Goal: Find specific page/section: Find specific page/section

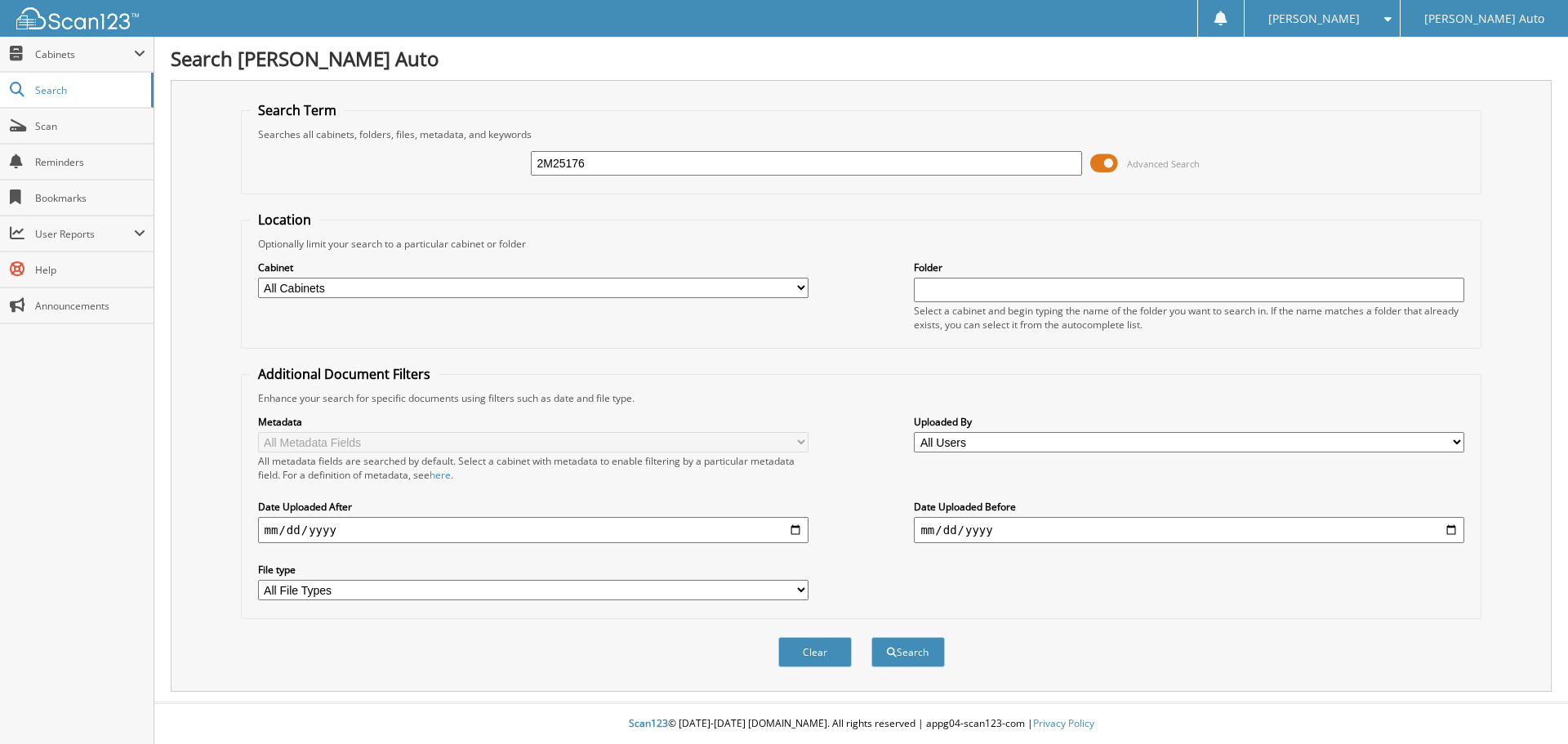
type input "2M25176"
click at [871, 637] on button "Search" at bounding box center [908, 652] width 73 height 30
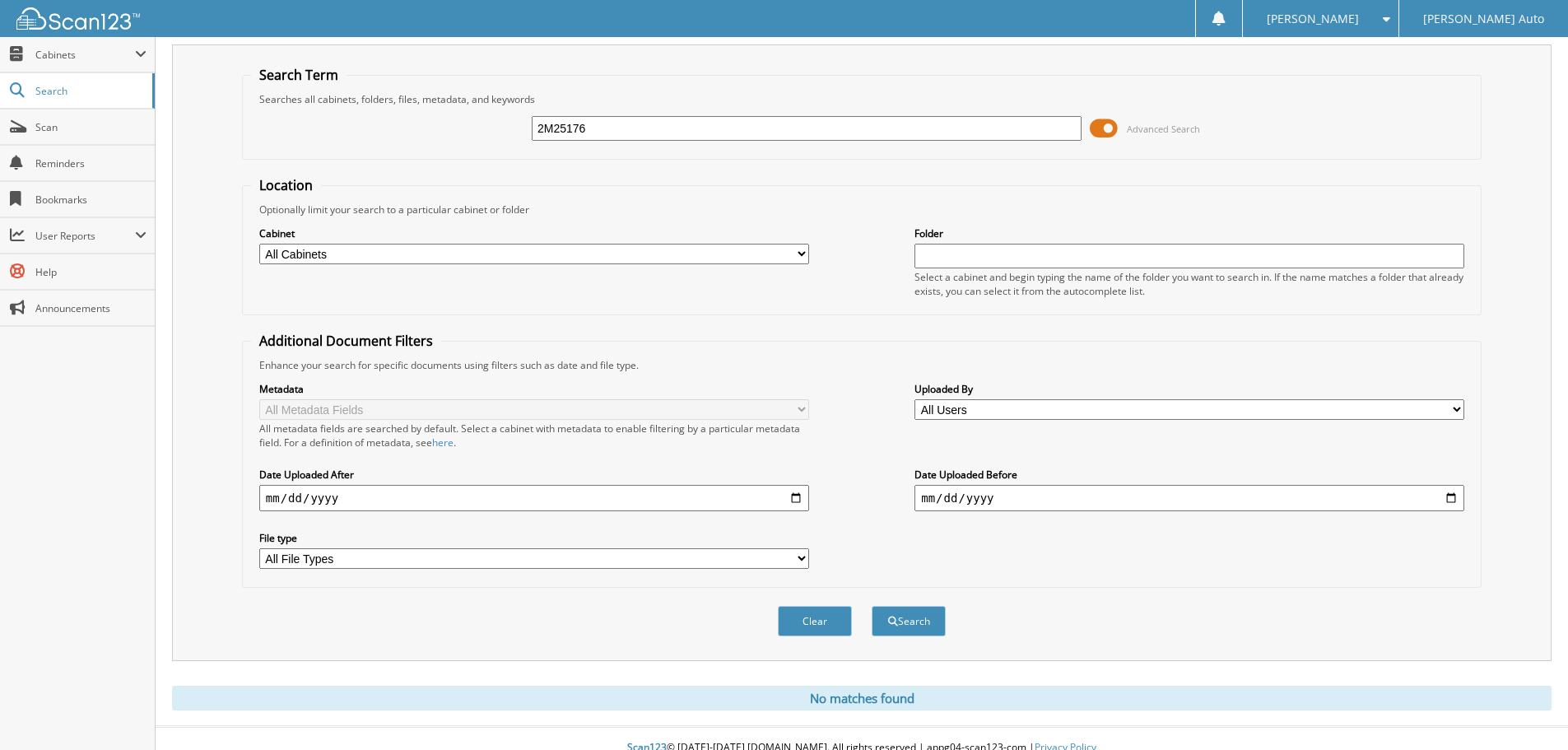
scroll to position [55, 0]
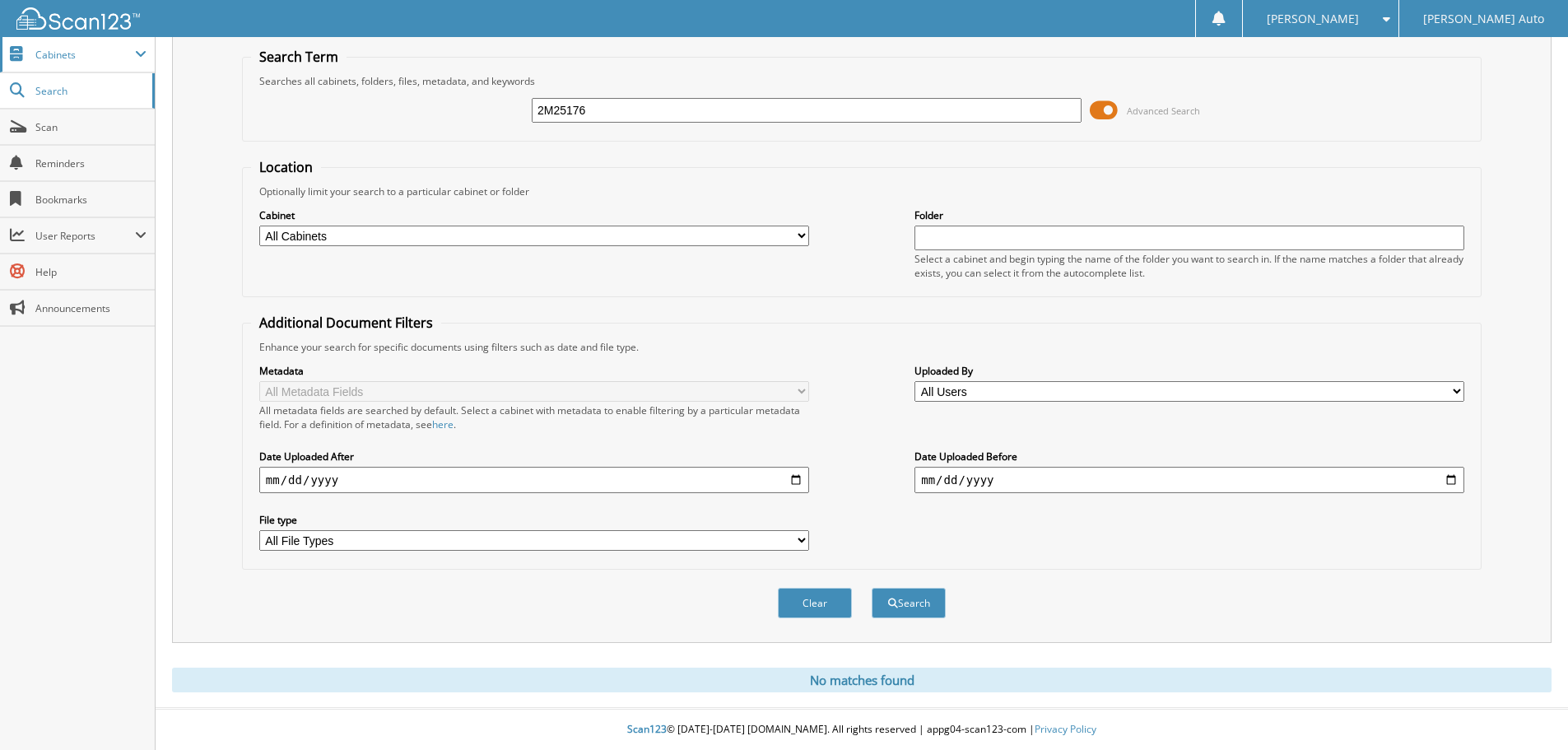
click at [97, 55] on span "Cabinets" at bounding box center [84, 55] width 99 height 14
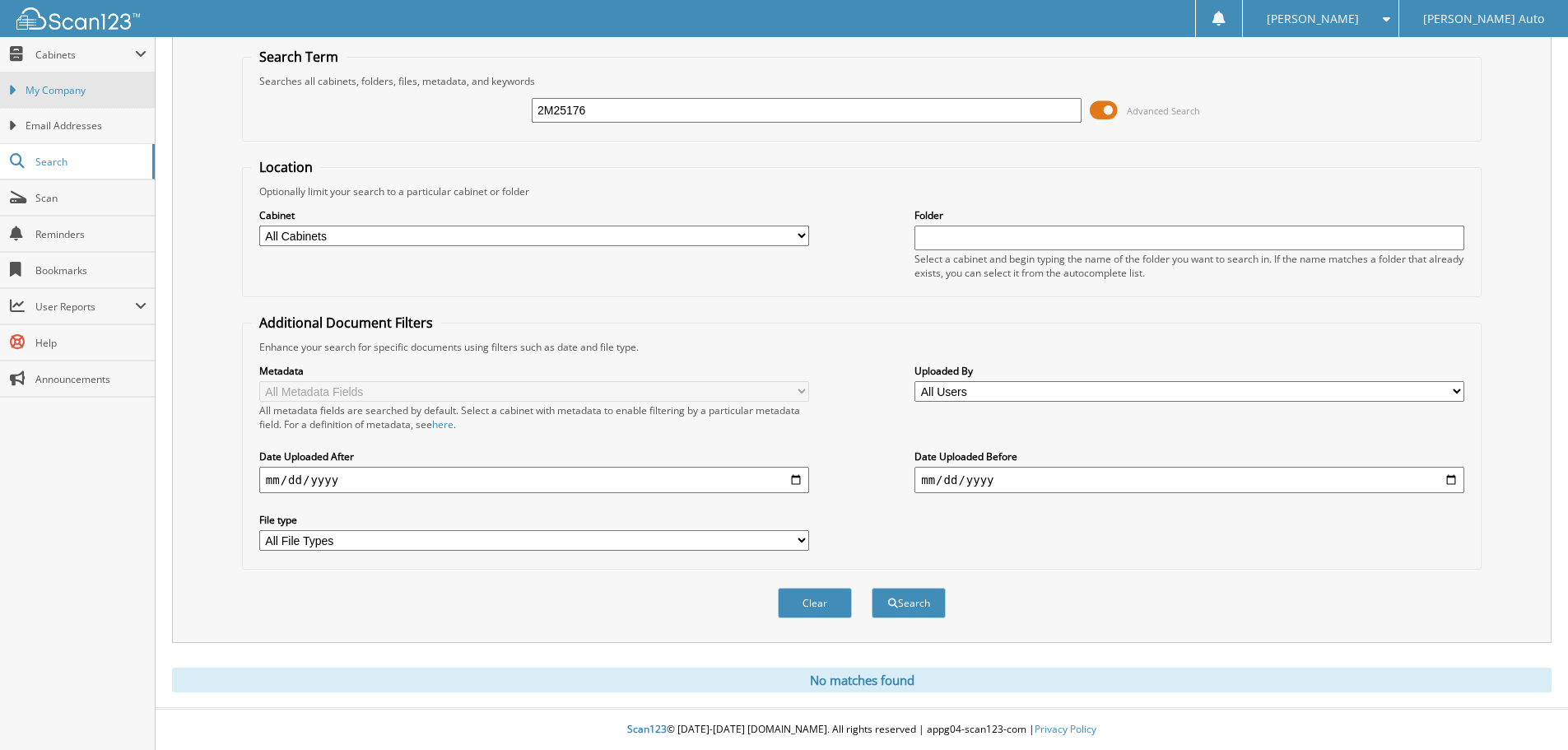
click at [99, 86] on span "My Company" at bounding box center [86, 91] width 121 height 15
